Goal: Task Accomplishment & Management: Manage account settings

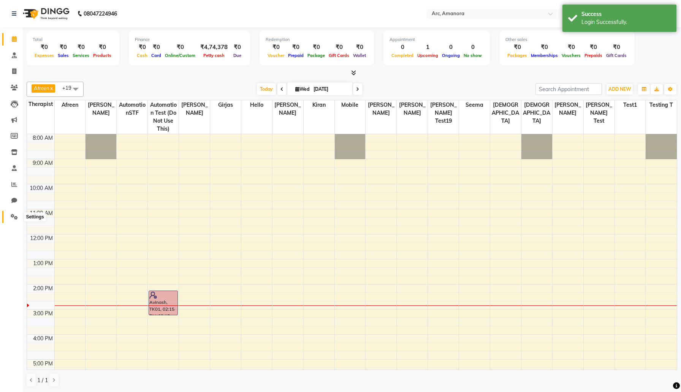
click at [11, 216] on icon at bounding box center [14, 217] width 7 height 6
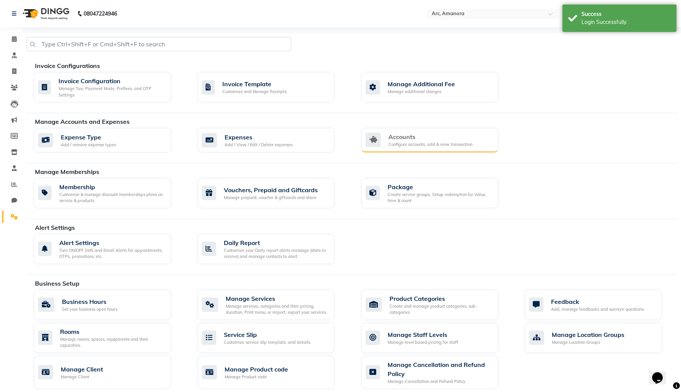
click at [437, 137] on div "Accounts" at bounding box center [430, 136] width 84 height 9
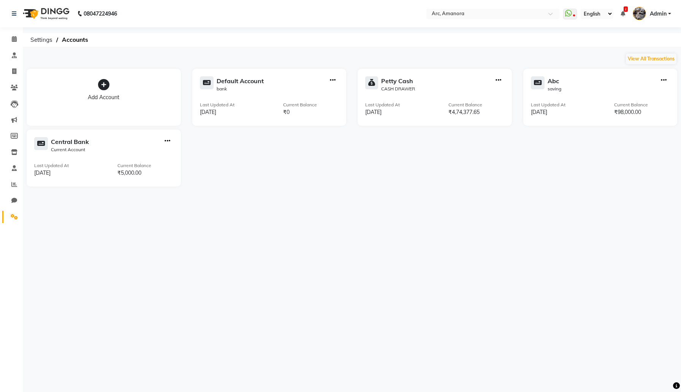
click at [208, 157] on div "Add Account Default Account bank Last Updated At [DATE] Current Balance ₹0 [PER…" at bounding box center [352, 126] width 662 height 122
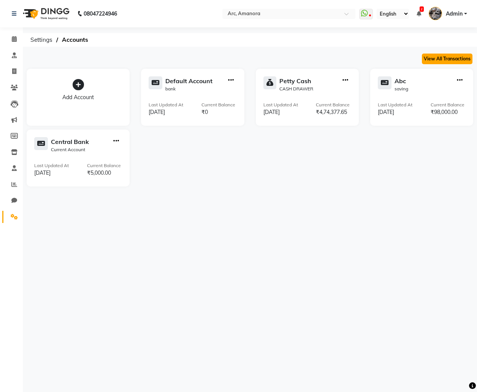
click at [453, 59] on button "View All Transactions" at bounding box center [447, 59] width 51 height 11
